Goal: Task Accomplishment & Management: Use online tool/utility

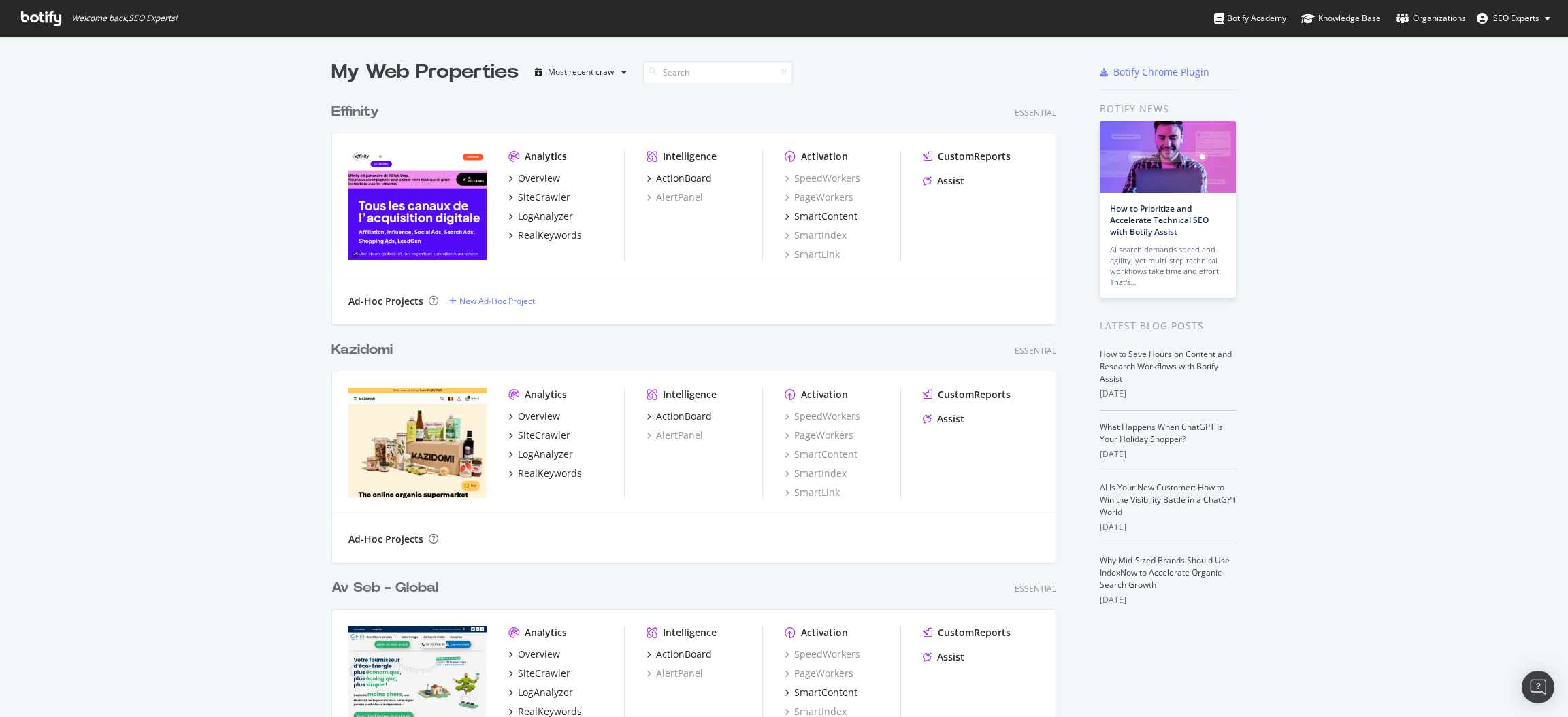
scroll to position [5116, 720]
click at [721, 64] on input at bounding box center [718, 72] width 149 height 24
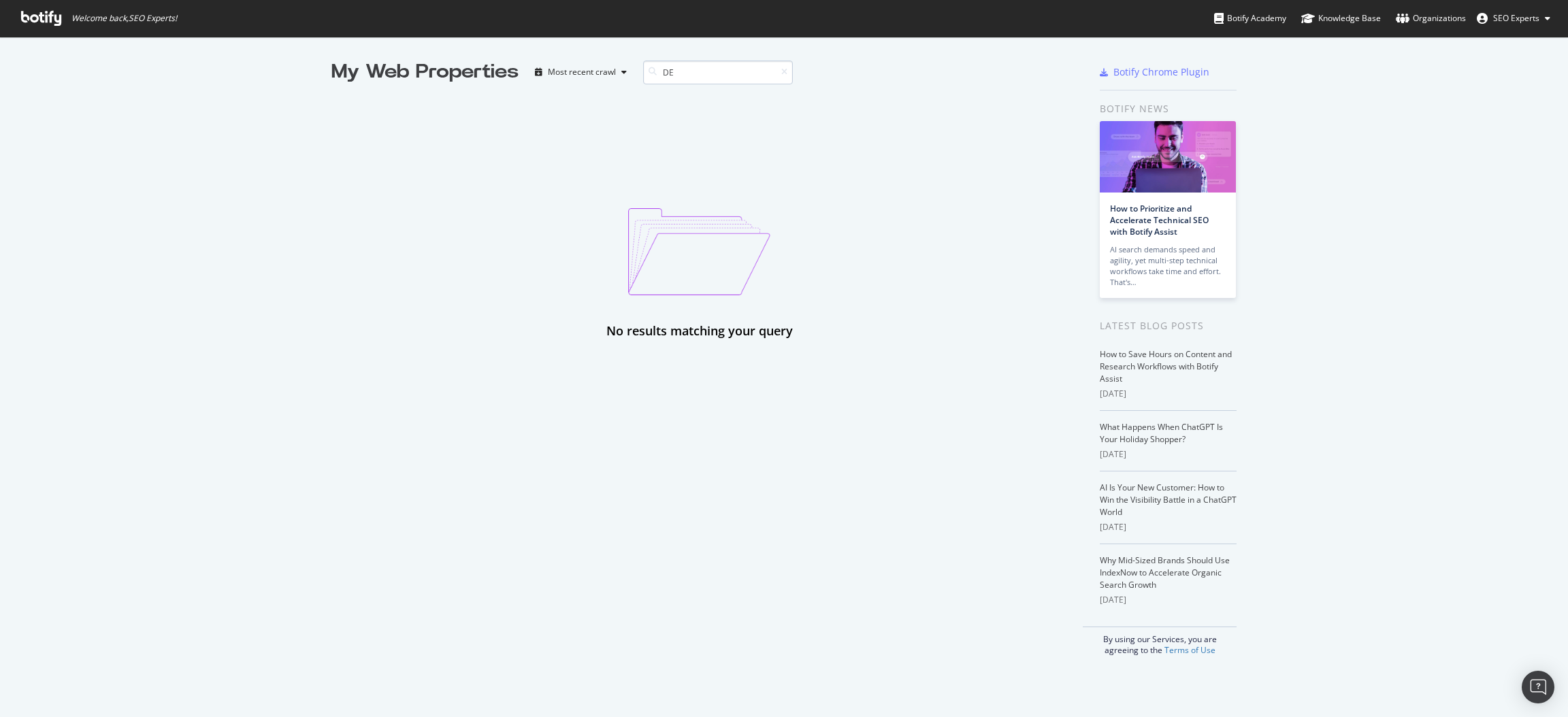
type input "D"
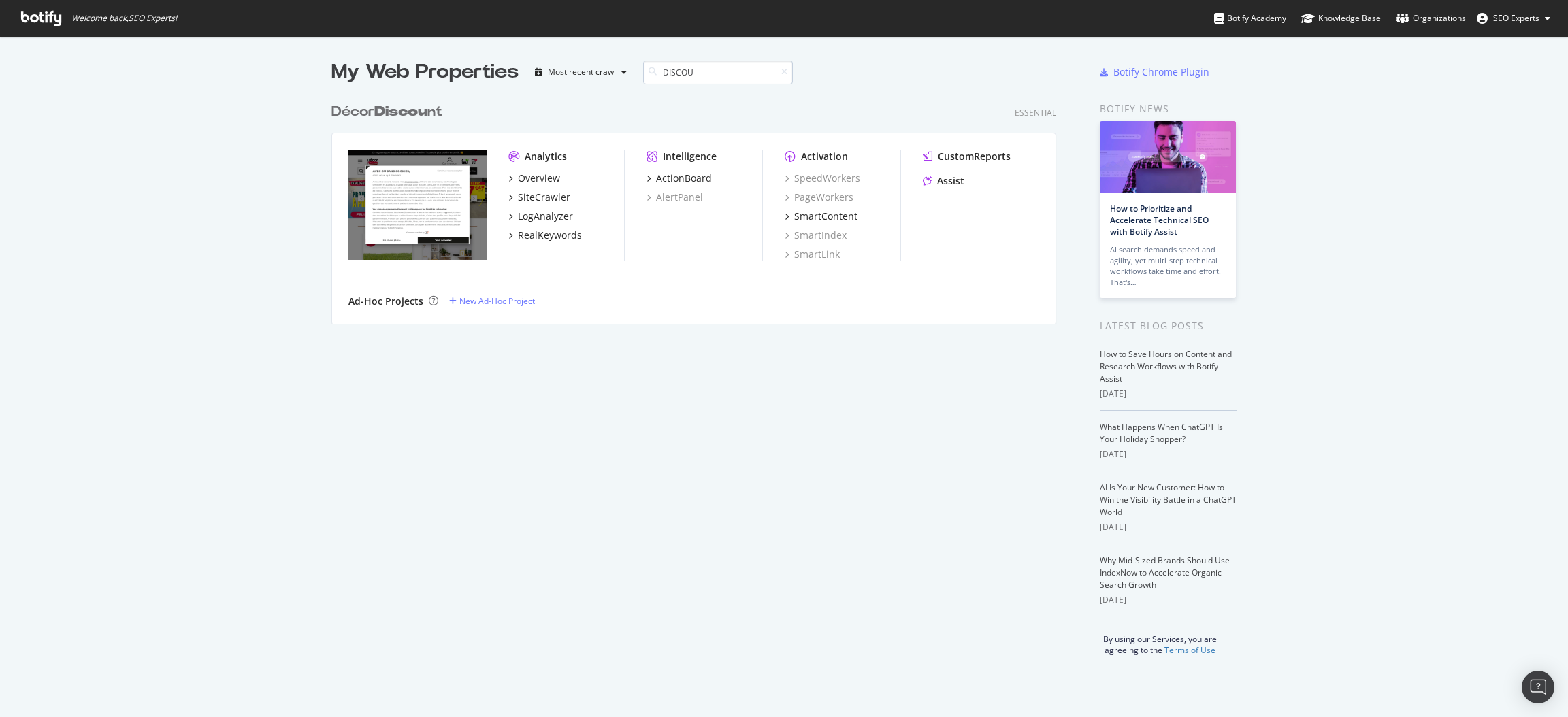
scroll to position [222, 720]
type input "DISCOU"
click at [546, 195] on div "SiteCrawler" at bounding box center [544, 197] width 52 height 14
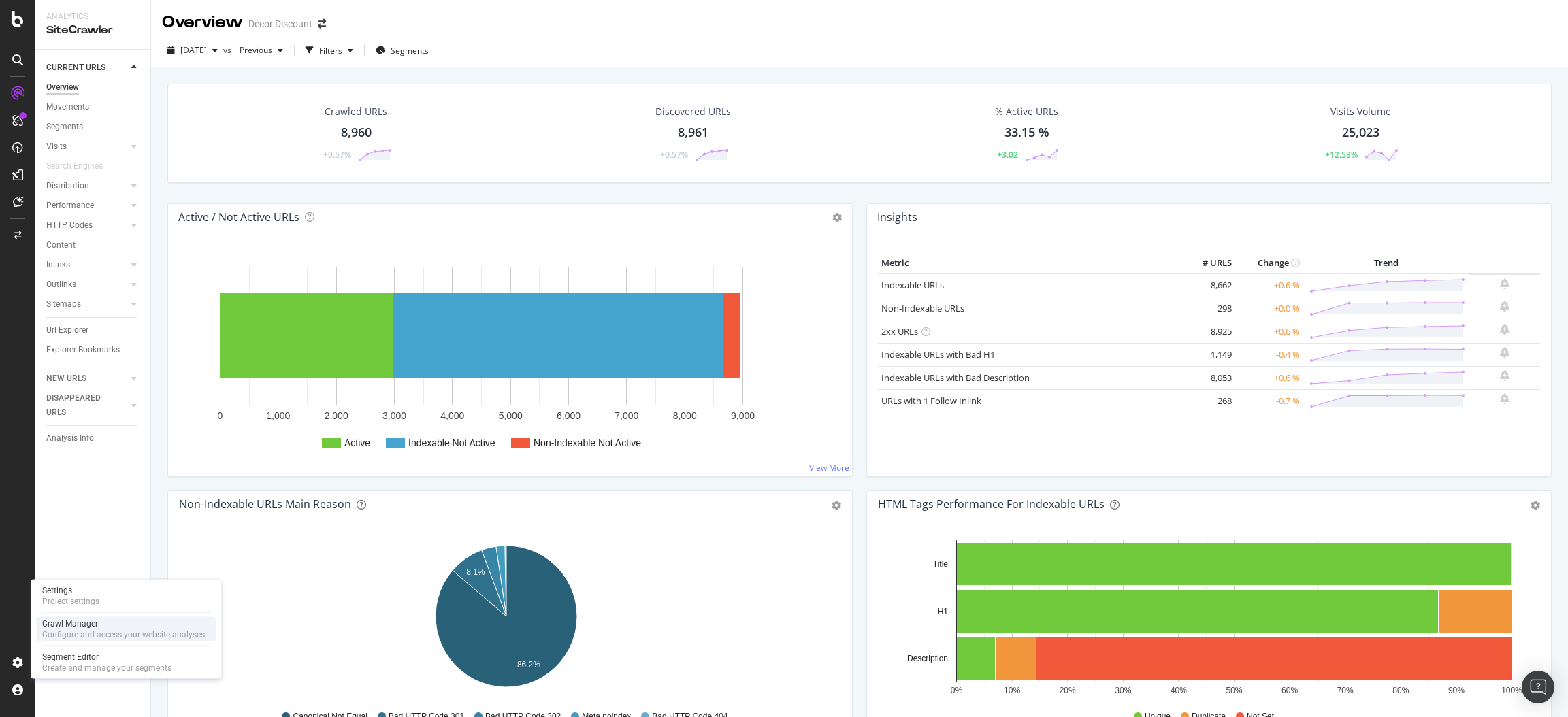
click at [162, 619] on div "Crawl Manager" at bounding box center [124, 624] width 162 height 11
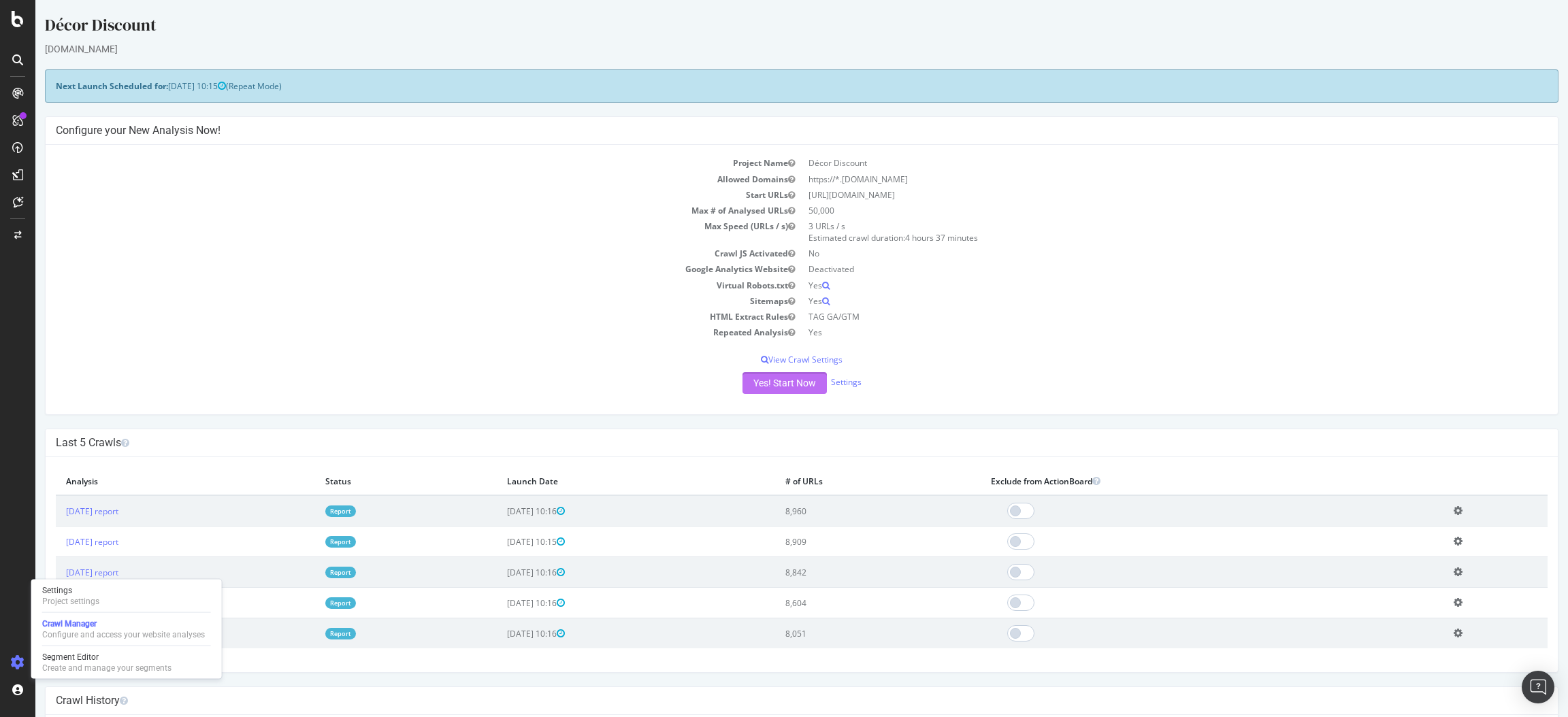
click at [800, 379] on button "Yes! Start Now" at bounding box center [784, 383] width 84 height 22
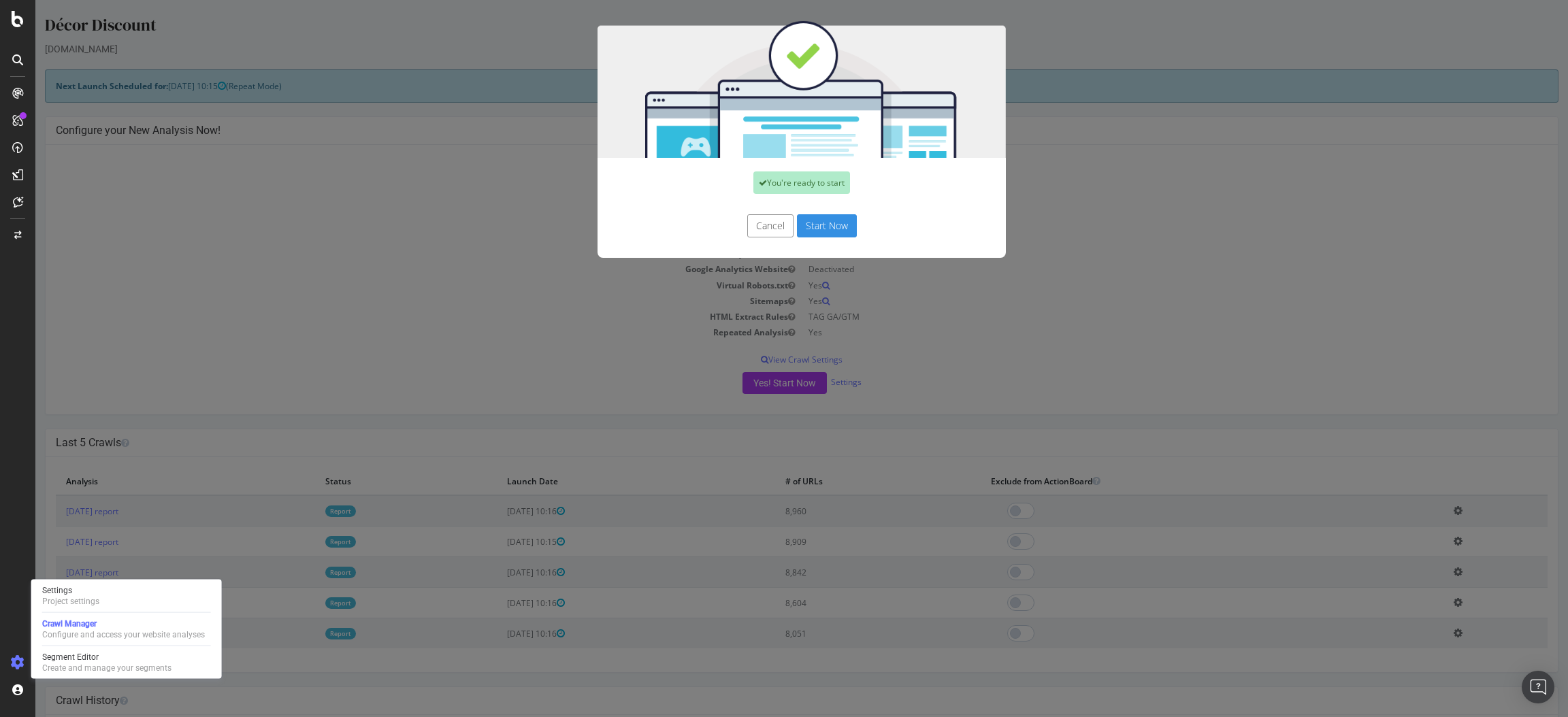
click at [834, 222] on button "Start Now" at bounding box center [826, 226] width 60 height 23
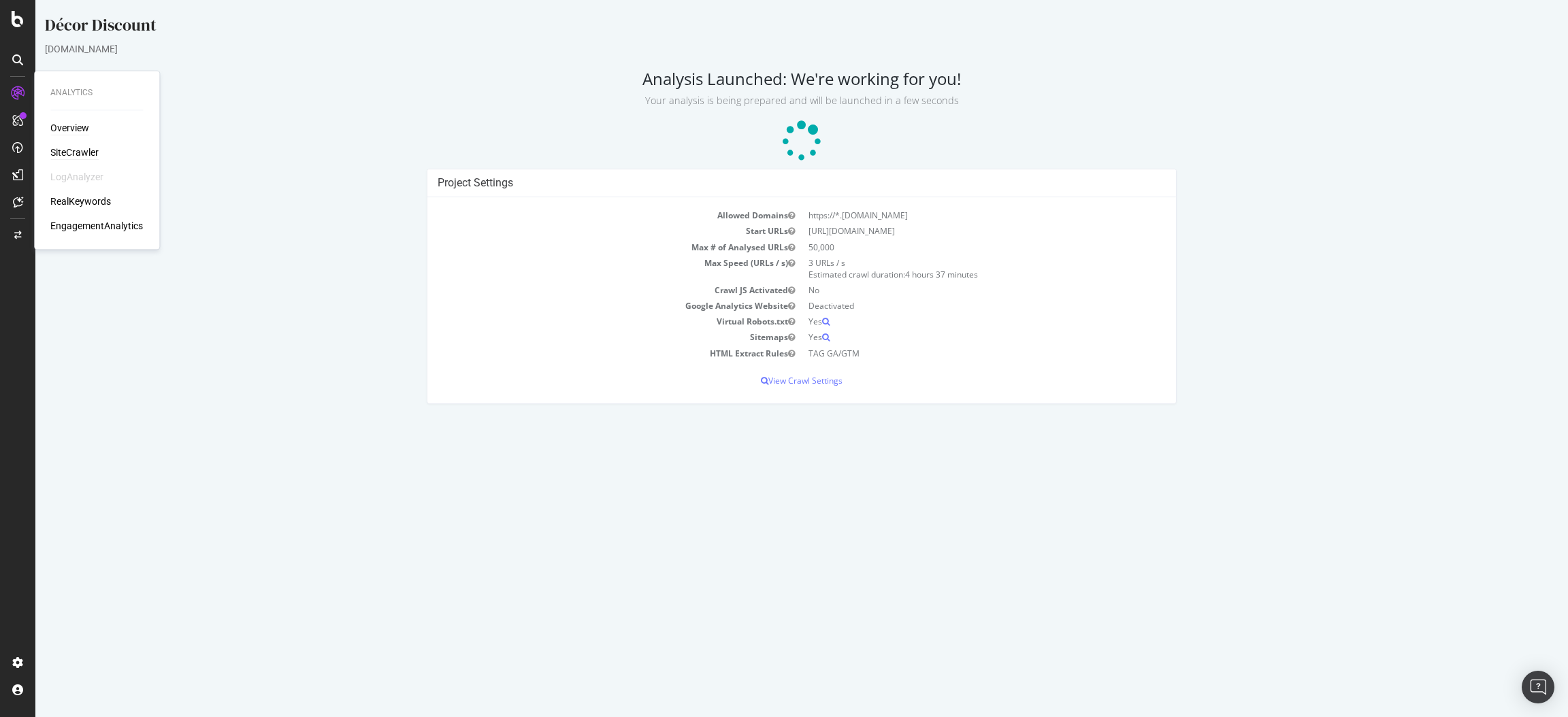
click at [78, 124] on div "Overview" at bounding box center [70, 129] width 39 height 14
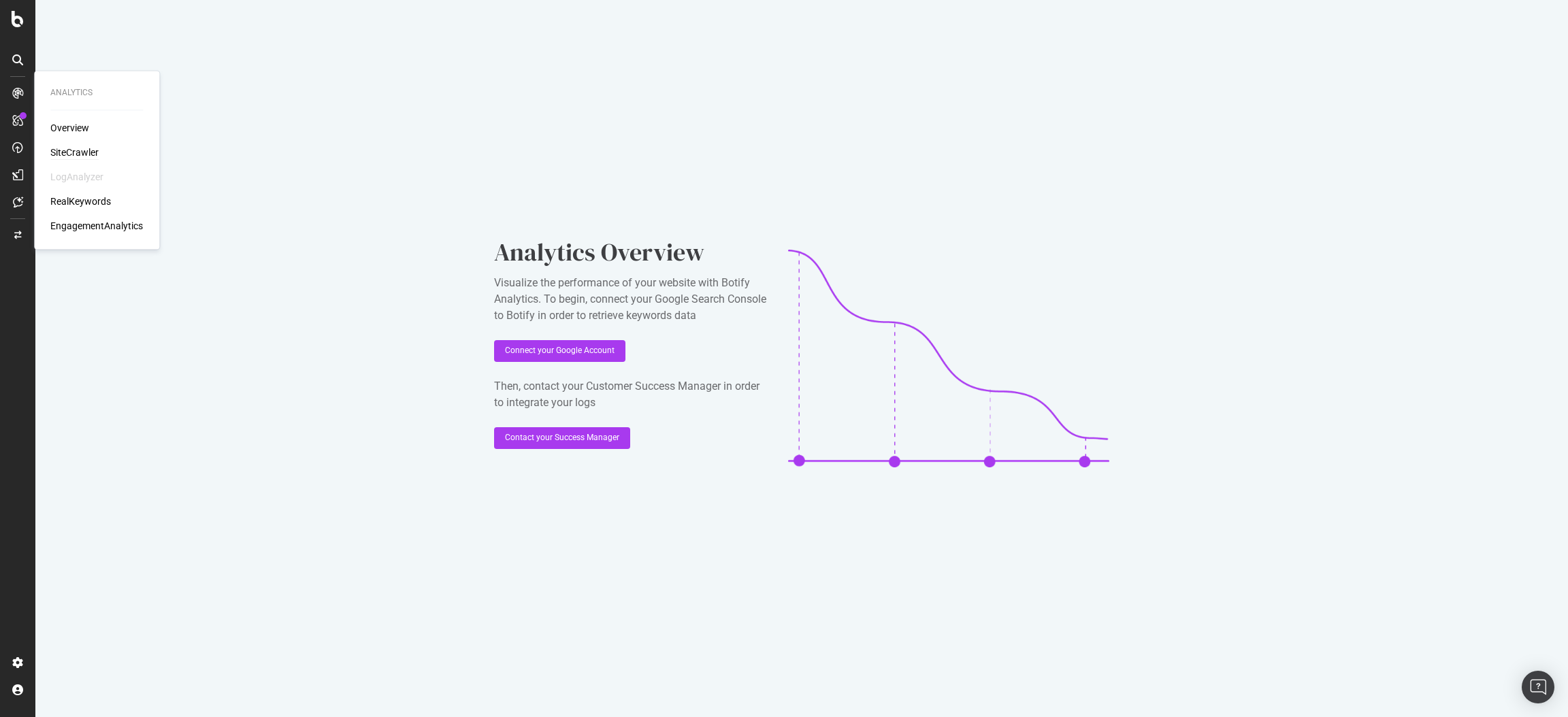
click at [68, 149] on div "SiteCrawler" at bounding box center [74, 153] width 48 height 14
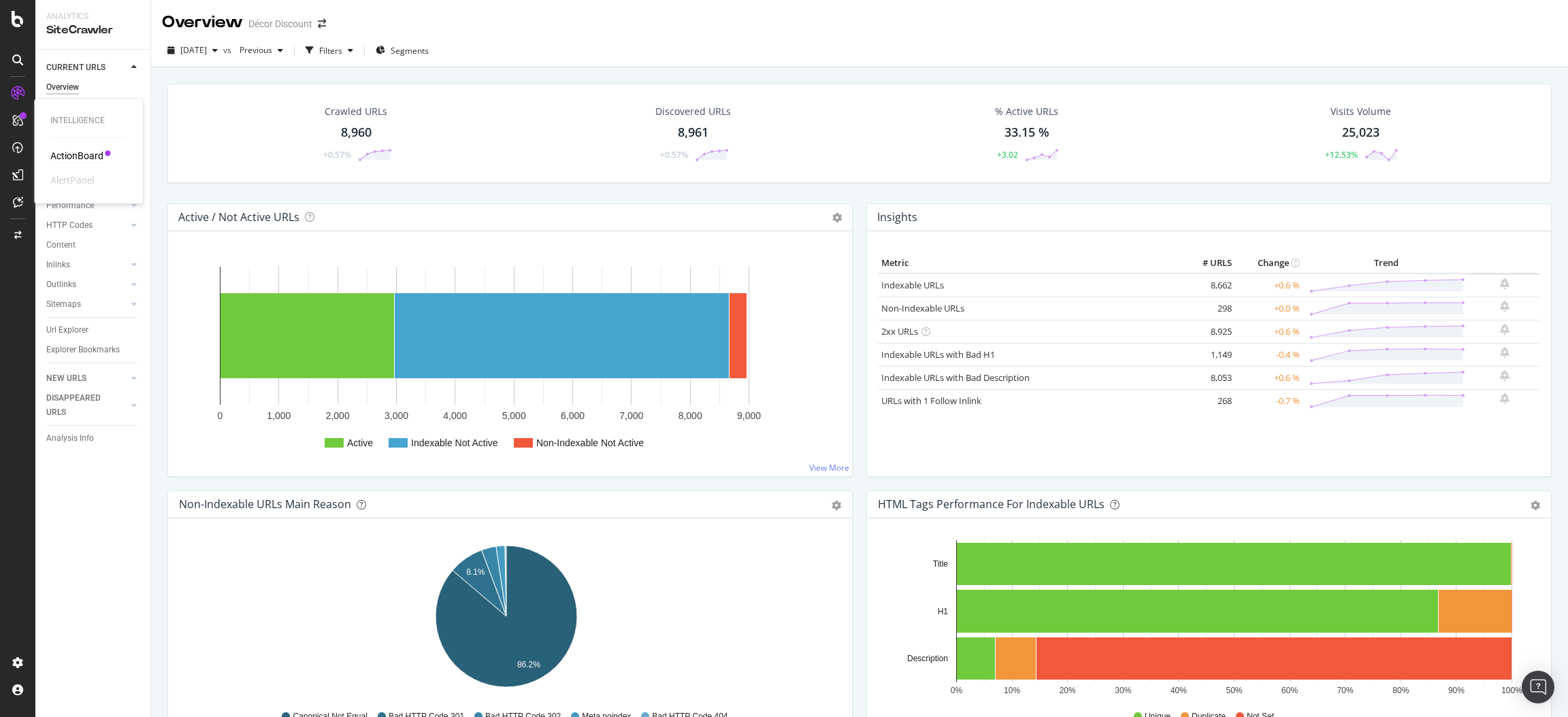
click at [60, 152] on div "ActionBoard" at bounding box center [77, 155] width 53 height 14
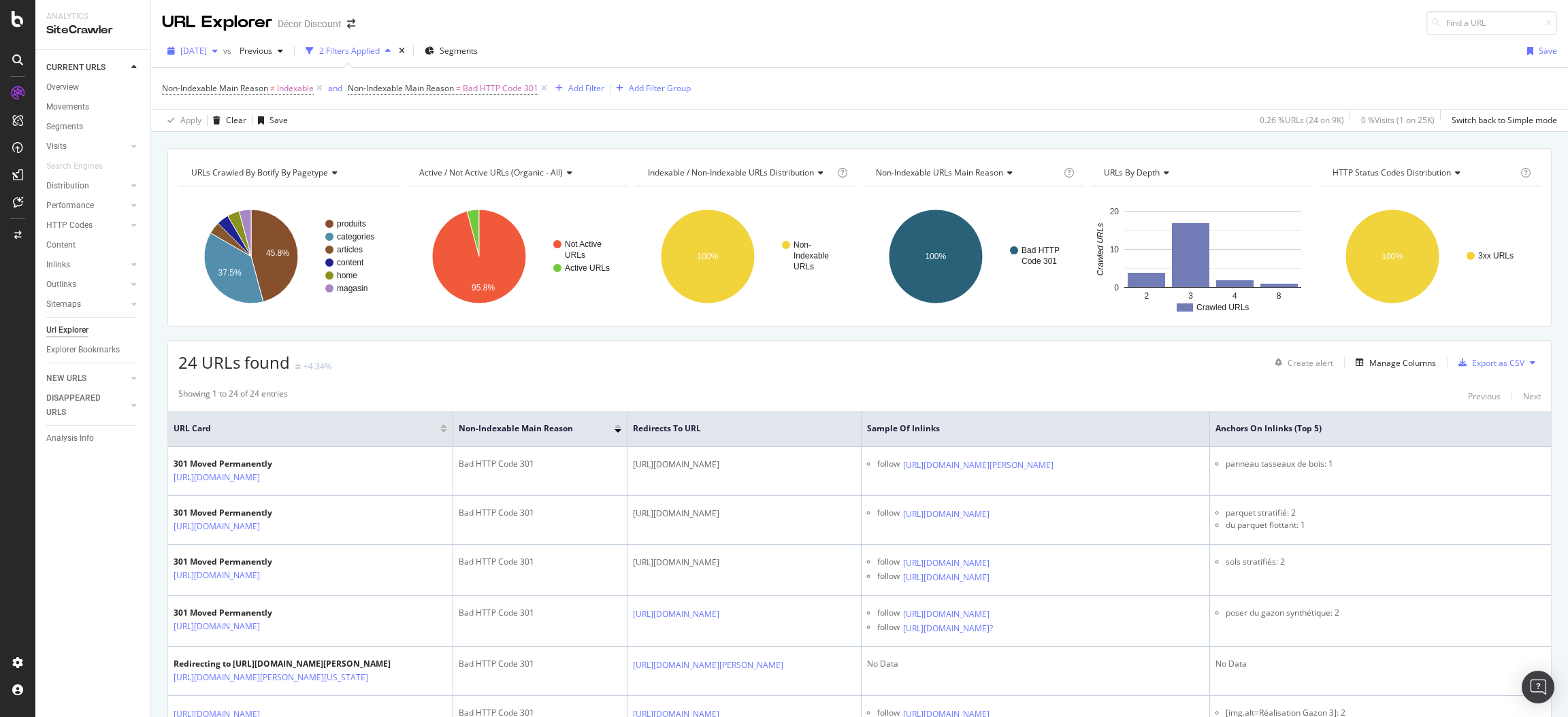
click at [207, 55] on span "[DATE]" at bounding box center [193, 51] width 27 height 11
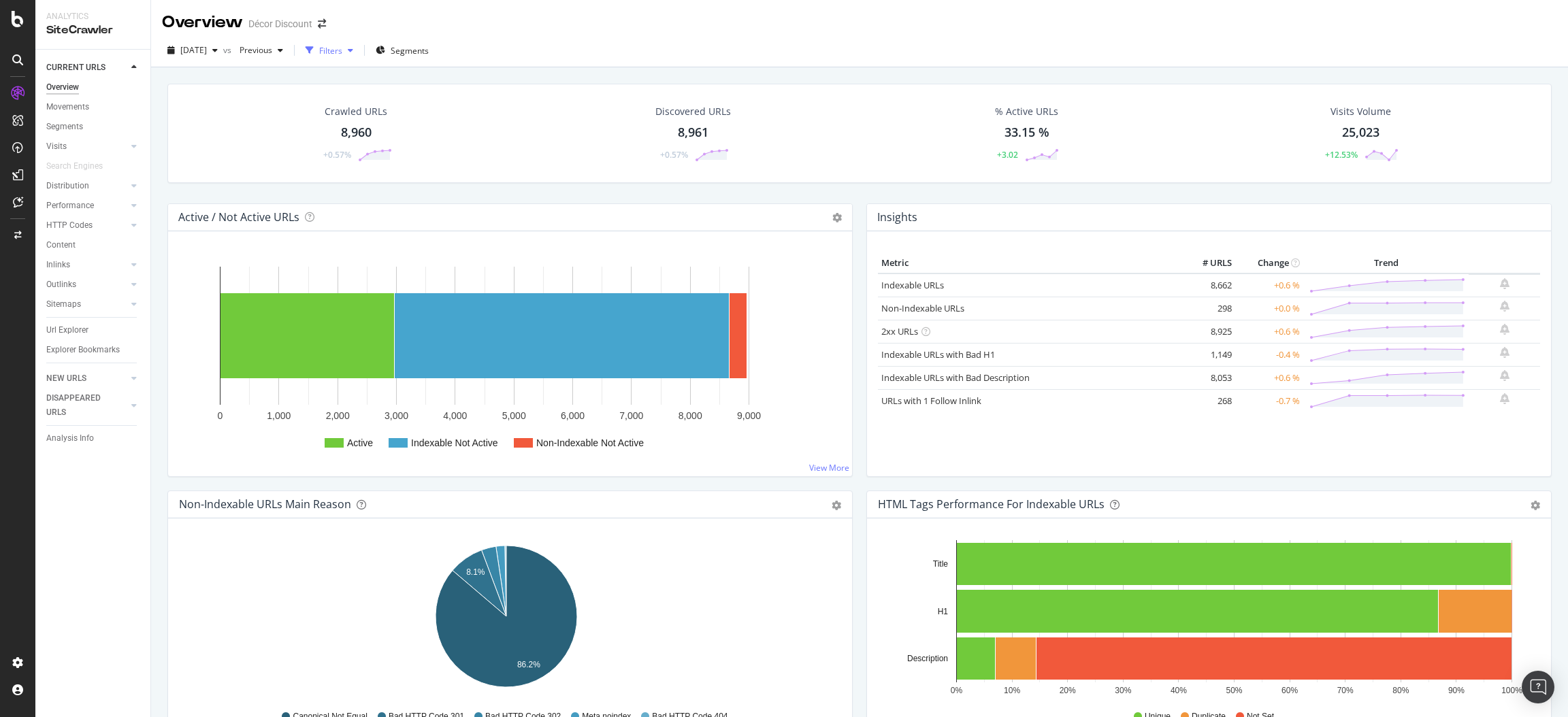
click at [358, 50] on div "button" at bounding box center [351, 50] width 17 height 8
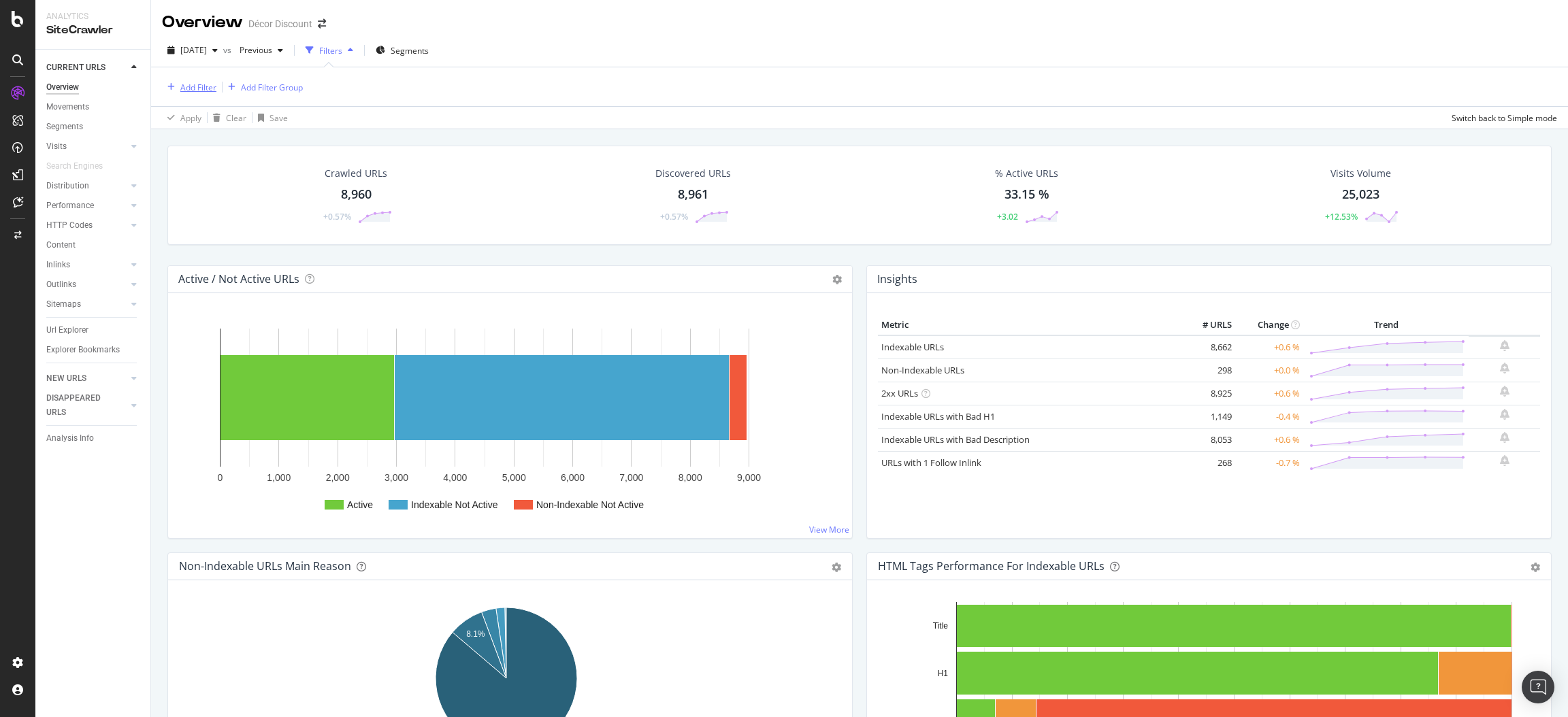
click at [190, 84] on div "Add Filter" at bounding box center [198, 88] width 36 height 11
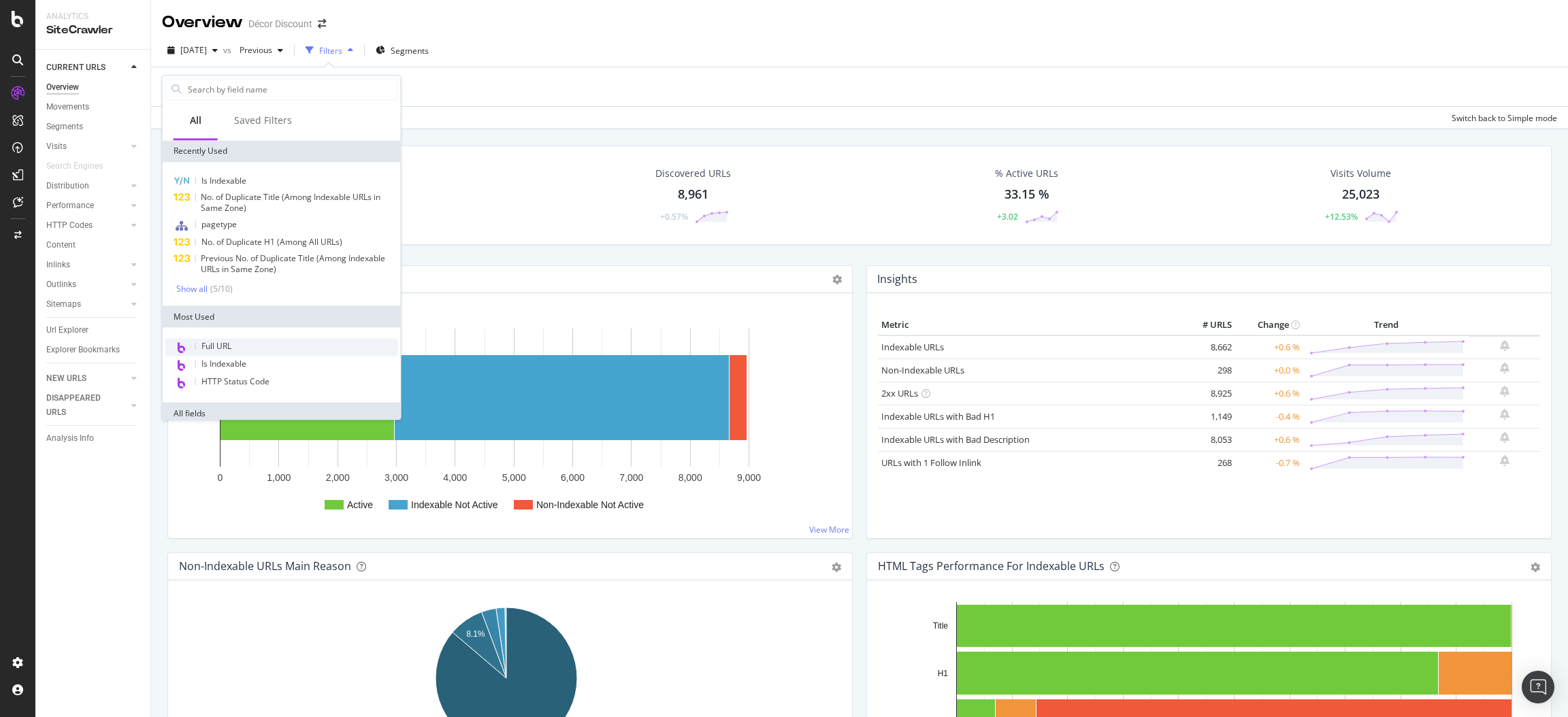
click at [249, 343] on div "Full URL" at bounding box center [282, 348] width 233 height 18
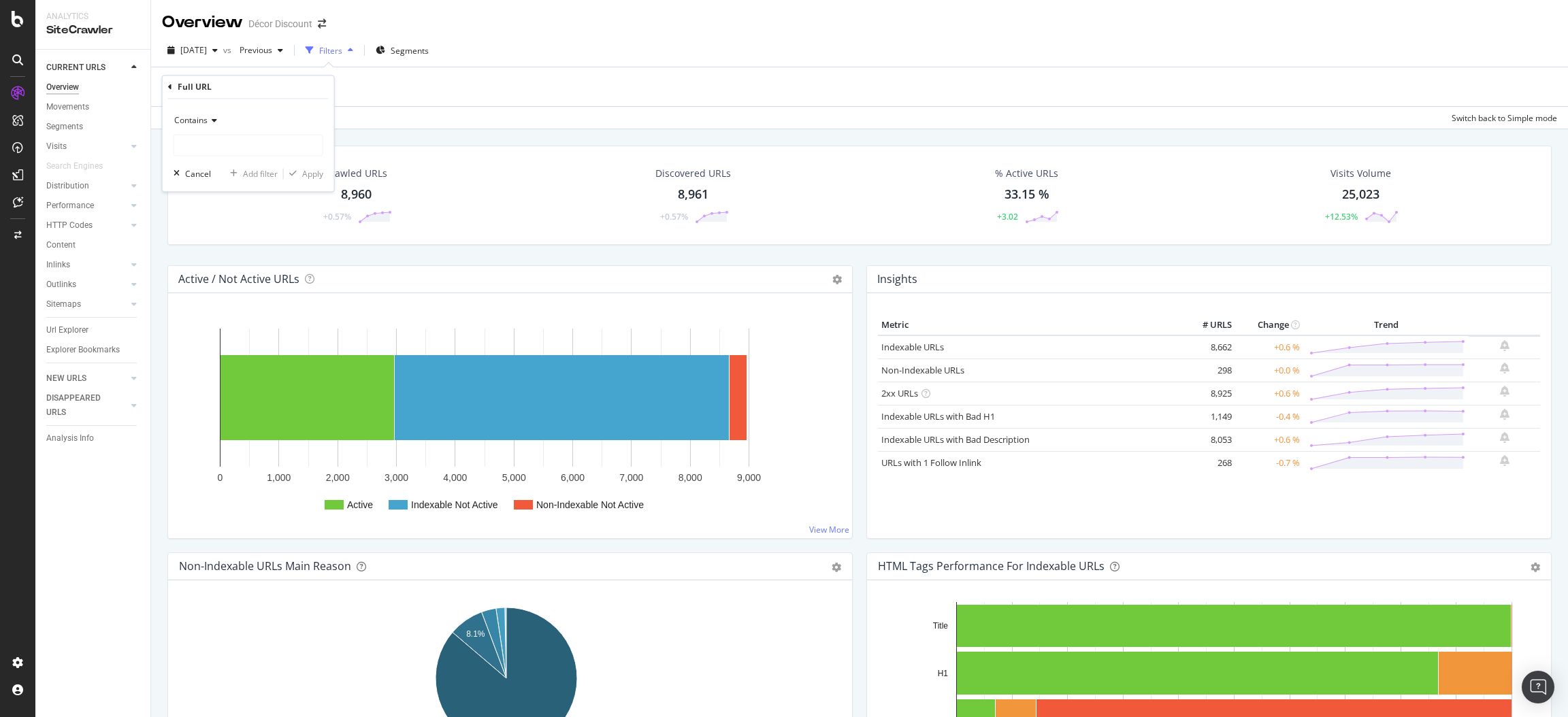
click at [229, 134] on div "Contains" at bounding box center [249, 133] width 149 height 46
click at [226, 142] on input "text" at bounding box center [249, 146] width 149 height 22
type input "utm"
click at [315, 172] on div "Apply" at bounding box center [312, 174] width 21 height 11
